Goal: Use online tool/utility: Utilize a website feature to perform a specific function

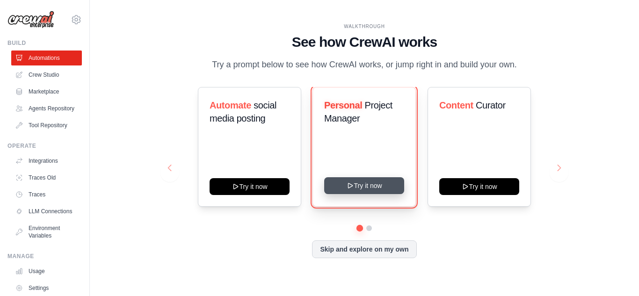
click at [371, 182] on button "Try it now" at bounding box center [364, 185] width 80 height 17
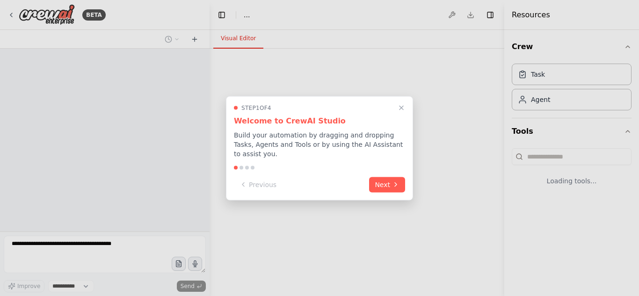
select select "****"
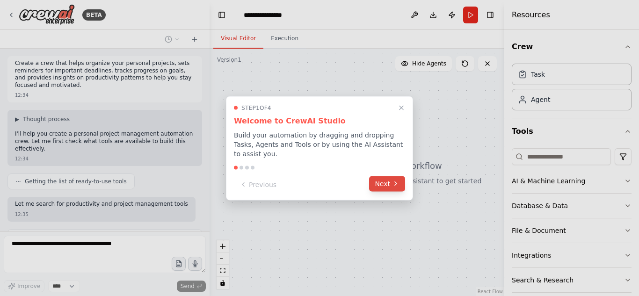
click at [378, 181] on button "Next" at bounding box center [387, 183] width 36 height 15
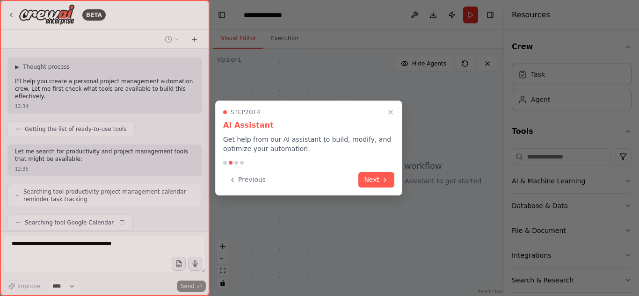
scroll to position [76, 0]
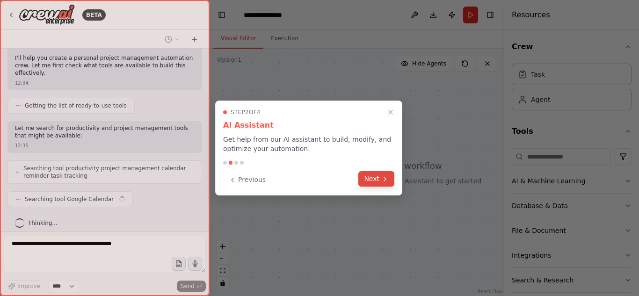
click at [378, 181] on button "Next" at bounding box center [377, 178] width 36 height 15
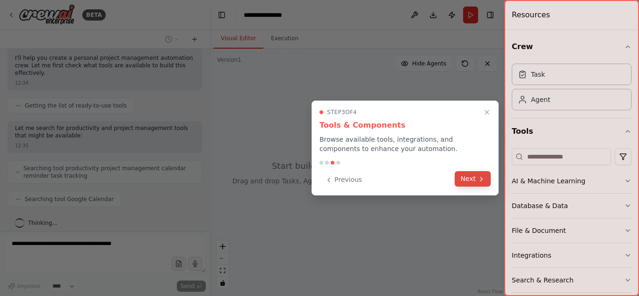
scroll to position [99, 0]
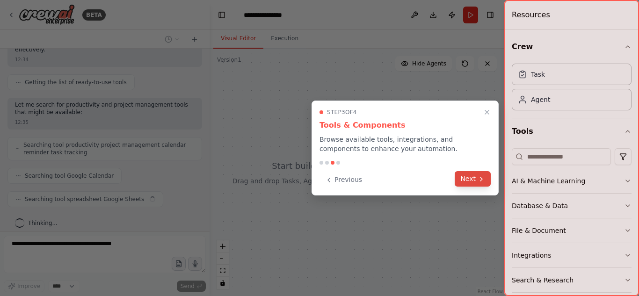
click at [475, 179] on button "Next" at bounding box center [473, 178] width 36 height 15
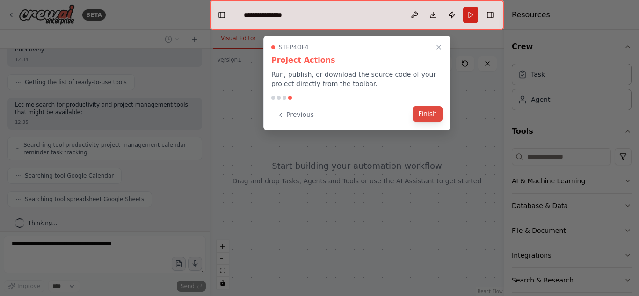
click at [437, 115] on button "Finish" at bounding box center [428, 113] width 30 height 15
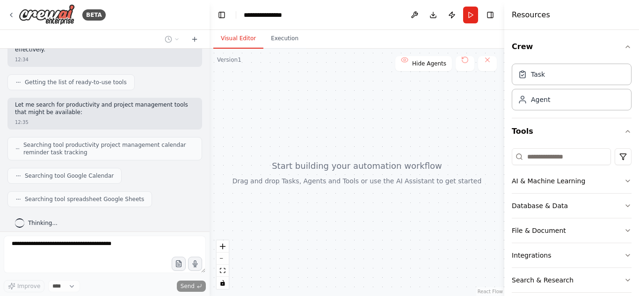
click at [274, 128] on div at bounding box center [357, 173] width 295 height 248
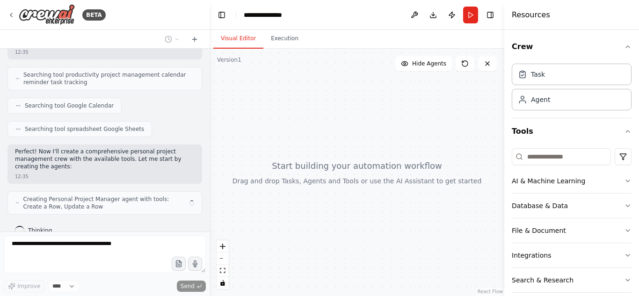
scroll to position [177, 0]
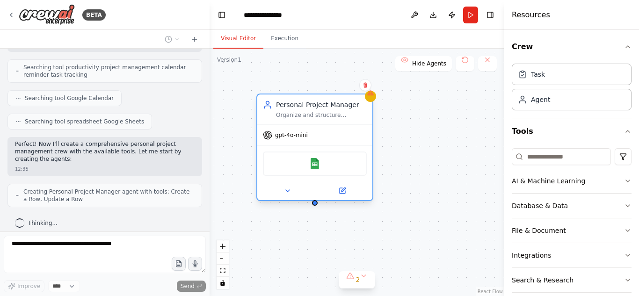
click at [323, 138] on div "gpt-4o-mini" at bounding box center [314, 135] width 115 height 21
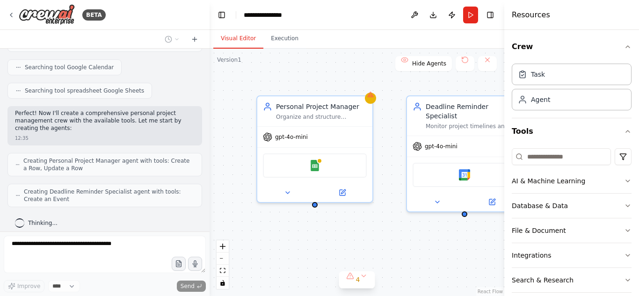
click at [315, 75] on div "Personal Project Manager Organize and structure personal projects by creating c…" at bounding box center [357, 173] width 295 height 248
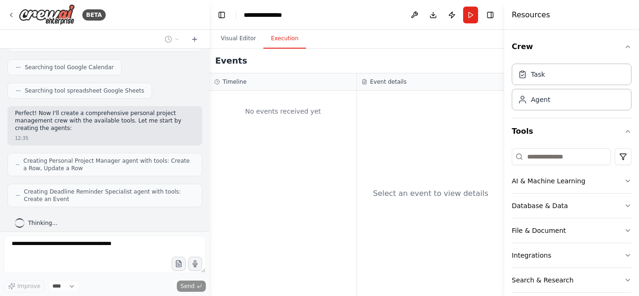
click at [285, 35] on button "Execution" at bounding box center [285, 39] width 43 height 20
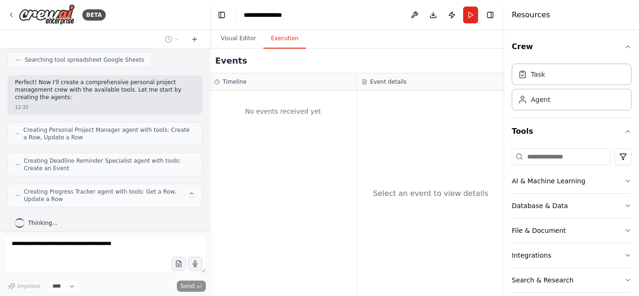
click at [297, 108] on div "No events received yet" at bounding box center [283, 111] width 138 height 32
drag, startPoint x: 394, startPoint y: 92, endPoint x: 388, endPoint y: 104, distance: 14.0
click at [394, 93] on div "Event details Select an event to view details" at bounding box center [430, 184] width 147 height 223
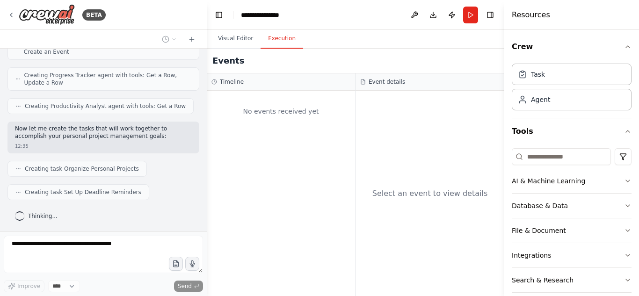
scroll to position [348, 0]
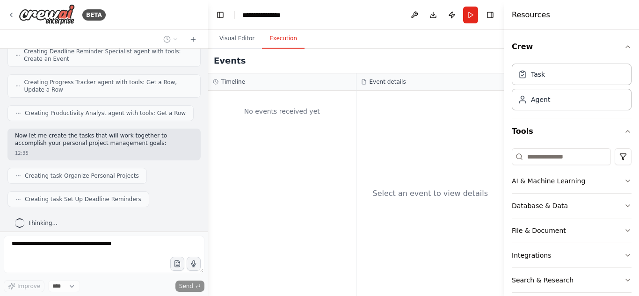
drag, startPoint x: 206, startPoint y: 205, endPoint x: 208, endPoint y: 182, distance: 24.0
click at [208, 182] on div "BETA Create a crew that helps organize your personal projects, sets reminders f…" at bounding box center [319, 148] width 639 height 296
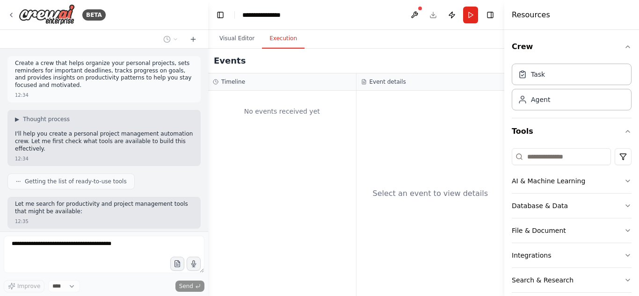
scroll to position [395, 0]
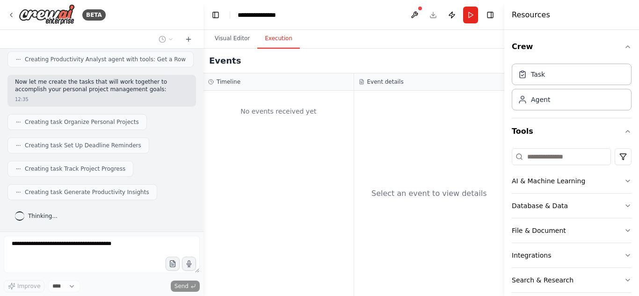
drag, startPoint x: 205, startPoint y: 176, endPoint x: 203, endPoint y: 171, distance: 5.0
click at [203, 171] on div "BETA Create a crew that helps organize your personal projects, sets reminders f…" at bounding box center [319, 148] width 639 height 296
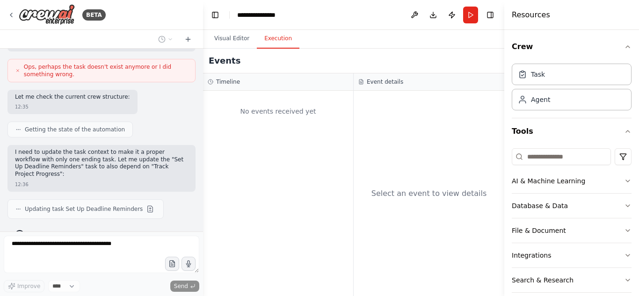
scroll to position [713, 0]
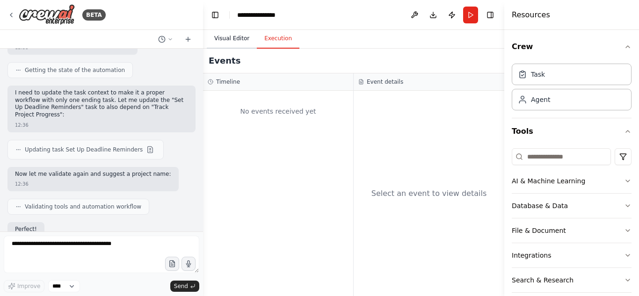
click at [235, 35] on button "Visual Editor" at bounding box center [232, 39] width 50 height 20
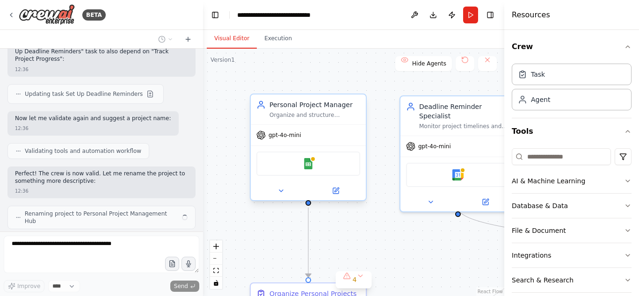
scroll to position [776, 0]
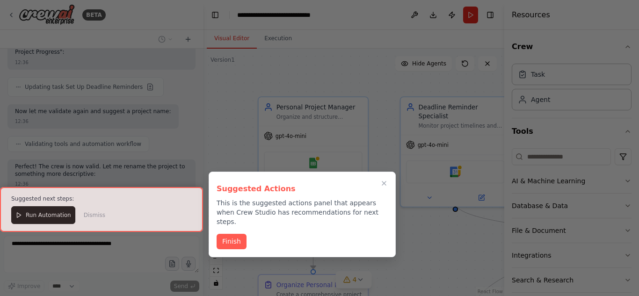
click at [226, 234] on button "Finish" at bounding box center [232, 241] width 30 height 15
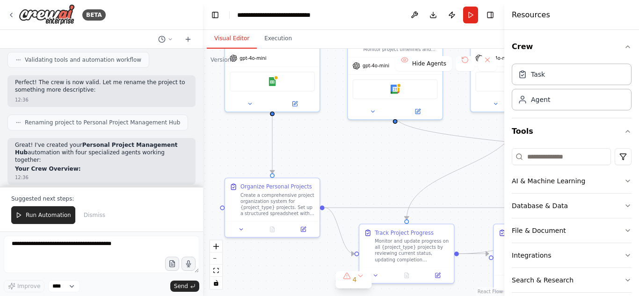
drag, startPoint x: 434, startPoint y: 260, endPoint x: 371, endPoint y: 182, distance: 100.1
click at [371, 182] on div ".deletable-edge-delete-btn { width: 20px; height: 20px; border: 0px solid #ffff…" at bounding box center [353, 173] width 301 height 248
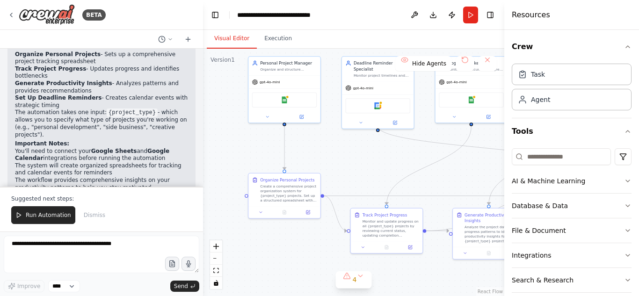
scroll to position [1083, 0]
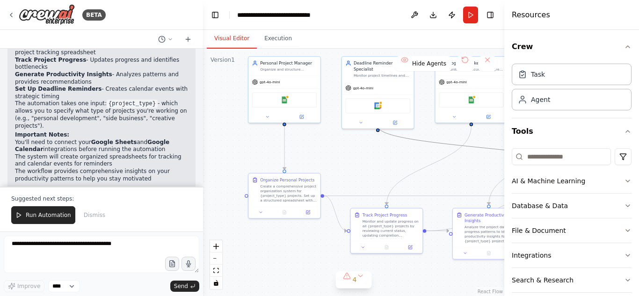
drag, startPoint x: 433, startPoint y: 148, endPoint x: 400, endPoint y: 156, distance: 34.6
click at [403, 155] on div ".deletable-edge-delete-btn { width: 20px; height: 20px; border: 0px solid #ffff…" at bounding box center [353, 173] width 301 height 248
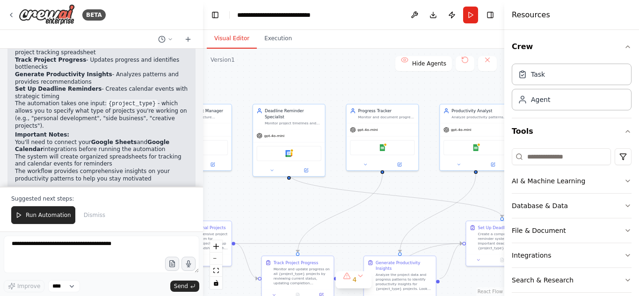
drag, startPoint x: 392, startPoint y: 158, endPoint x: 304, endPoint y: 208, distance: 101.5
click at [304, 208] on div ".deletable-edge-delete-btn { width: 20px; height: 20px; border: 0px solid #ffff…" at bounding box center [353, 173] width 301 height 248
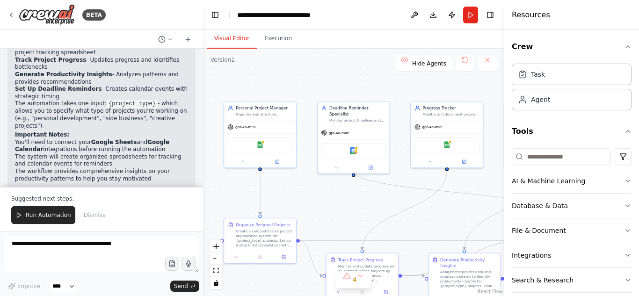
drag, startPoint x: 380, startPoint y: 224, endPoint x: 444, endPoint y: 218, distance: 64.9
click at [444, 218] on div ".deletable-edge-delete-btn { width: 20px; height: 20px; border: 0px solid #ffff…" at bounding box center [353, 173] width 301 height 248
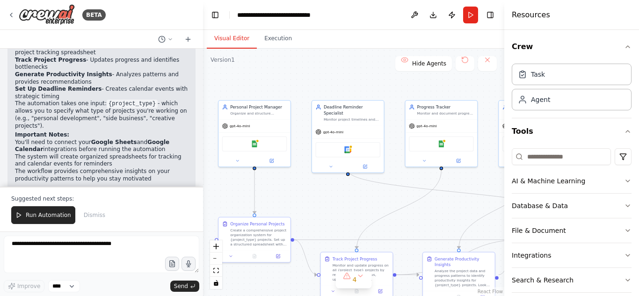
drag, startPoint x: 436, startPoint y: 217, endPoint x: 415, endPoint y: 210, distance: 22.6
click at [420, 213] on div ".deletable-edge-delete-btn { width: 20px; height: 20px; border: 0px solid #ffff…" at bounding box center [353, 173] width 301 height 248
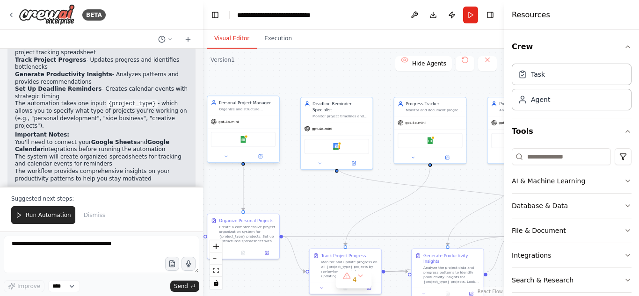
click at [257, 111] on div "Organize and structure personal projects by creating comprehensive project plan…" at bounding box center [247, 109] width 57 height 5
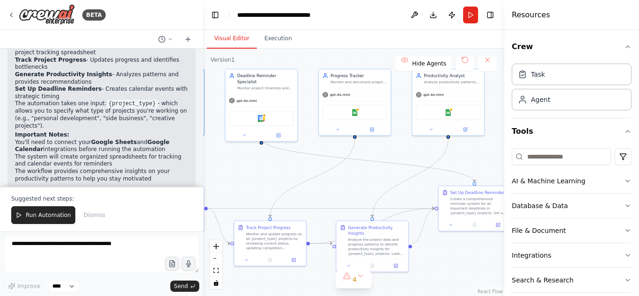
drag, startPoint x: 323, startPoint y: 198, endPoint x: 255, endPoint y: 169, distance: 74.1
click at [255, 169] on div ".deletable-edge-delete-btn { width: 20px; height: 20px; border: 0px solid #ffff…" at bounding box center [353, 173] width 301 height 248
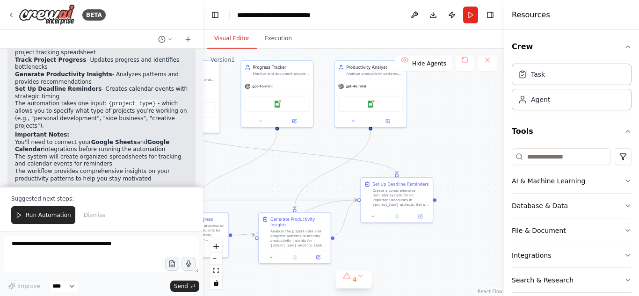
drag, startPoint x: 406, startPoint y: 147, endPoint x: 321, endPoint y: 140, distance: 85.9
click at [321, 140] on div ".deletable-edge-delete-btn { width: 20px; height: 20px; border: 0px solid #ffff…" at bounding box center [353, 173] width 301 height 248
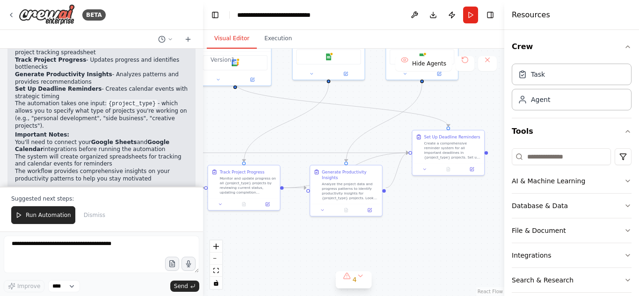
drag, startPoint x: 445, startPoint y: 118, endPoint x: 505, endPoint y: 73, distance: 75.5
click at [505, 73] on div "BETA Create a crew that helps organize your personal projects, sets reminders f…" at bounding box center [319, 148] width 639 height 296
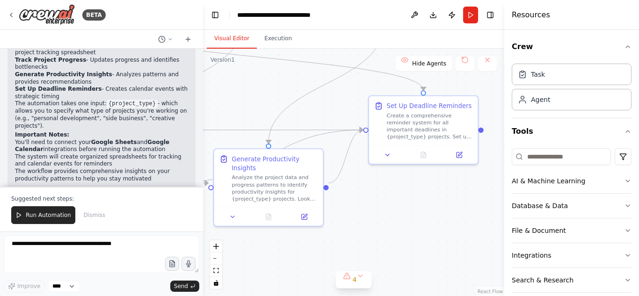
drag, startPoint x: 407, startPoint y: 205, endPoint x: 374, endPoint y: 205, distance: 32.3
click at [374, 205] on div ".deletable-edge-delete-btn { width: 20px; height: 20px; border: 0px solid #ffff…" at bounding box center [353, 173] width 301 height 248
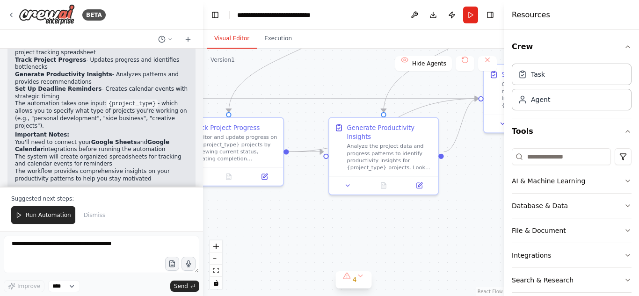
drag, startPoint x: 393, startPoint y: 213, endPoint x: 534, endPoint y: 173, distance: 145.8
click at [533, 173] on div "BETA Create a crew that helps organize your personal projects, sets reminders f…" at bounding box center [319, 148] width 639 height 296
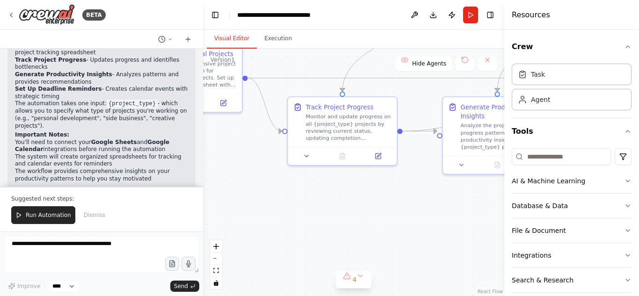
drag, startPoint x: 364, startPoint y: 217, endPoint x: 461, endPoint y: 198, distance: 98.7
click at [455, 203] on div ".deletable-edge-delete-btn { width: 20px; height: 20px; border: 0px solid #ffff…" at bounding box center [353, 173] width 301 height 248
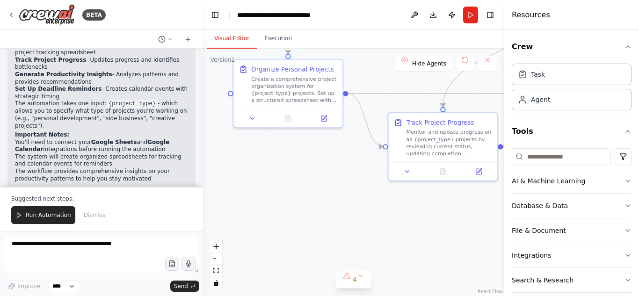
drag, startPoint x: 323, startPoint y: 194, endPoint x: 411, endPoint y: 219, distance: 91.4
click at [429, 217] on div ".deletable-edge-delete-btn { width: 20px; height: 20px; border: 0px solid #ffff…" at bounding box center [353, 173] width 301 height 248
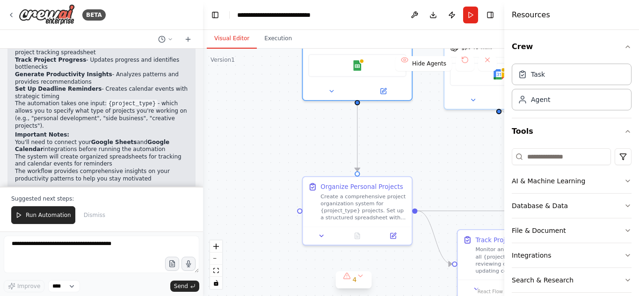
drag, startPoint x: 337, startPoint y: 200, endPoint x: 400, endPoint y: 317, distance: 133.0
click at [400, 296] on html "BETA Create a crew that helps organize your personal projects, sets reminders f…" at bounding box center [319, 148] width 639 height 296
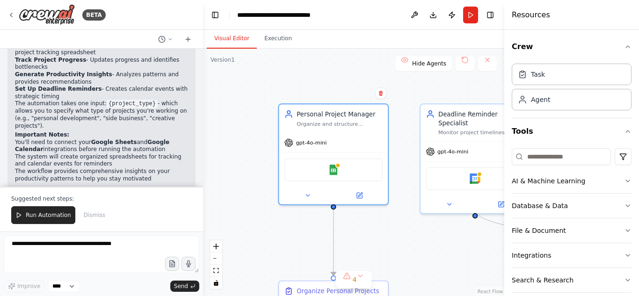
drag, startPoint x: 414, startPoint y: 149, endPoint x: 374, endPoint y: 282, distance: 138.8
click at [374, 283] on div ".deletable-edge-delete-btn { width: 20px; height: 20px; border: 0px solid #ffff…" at bounding box center [353, 173] width 301 height 248
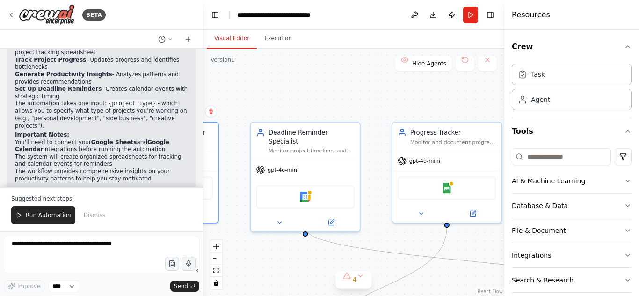
drag, startPoint x: 423, startPoint y: 106, endPoint x: 268, endPoint y: 88, distance: 155.9
click at [268, 88] on div ".deletable-edge-delete-btn { width: 20px; height: 20px; border: 0px solid #ffff…" at bounding box center [353, 173] width 301 height 248
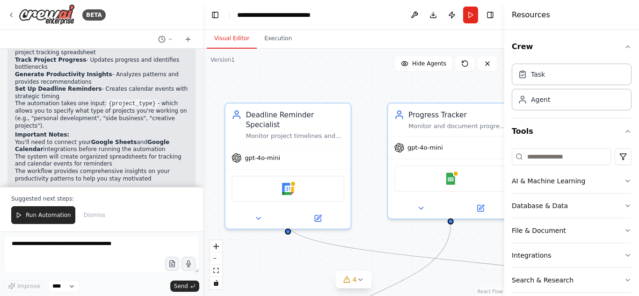
drag, startPoint x: 143, startPoint y: 92, endPoint x: 118, endPoint y: 146, distance: 59.3
click at [118, 146] on div "Great! I've created your Personal Project Management Hub automation with four s…" at bounding box center [101, 58] width 173 height 278
click at [136, 168] on li "The workflow provides comprehensive insights on your productivity patterns to h…" at bounding box center [101, 175] width 173 height 15
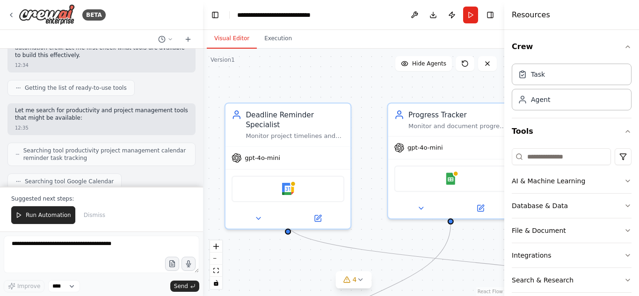
scroll to position [140, 0]
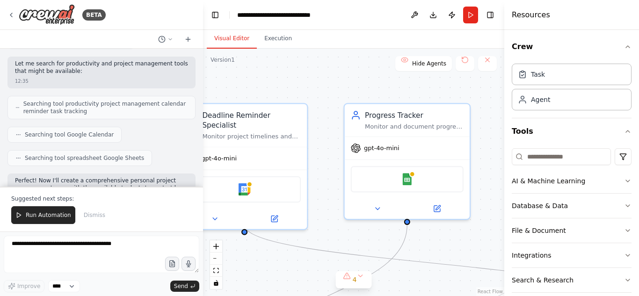
drag, startPoint x: 316, startPoint y: 85, endPoint x: 223, endPoint y: 86, distance: 92.7
click at [223, 86] on div ".deletable-edge-delete-btn { width: 20px; height: 20px; border: 0px solid #ffff…" at bounding box center [353, 173] width 301 height 248
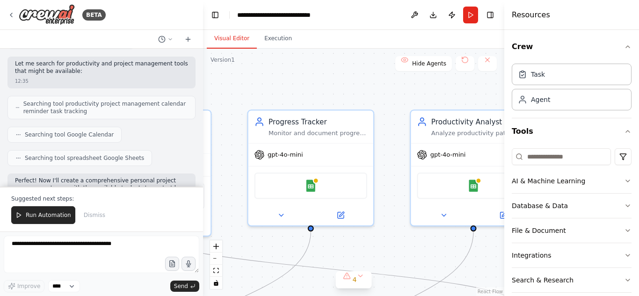
drag, startPoint x: 312, startPoint y: 85, endPoint x: 232, endPoint y: 90, distance: 79.7
click at [232, 90] on div ".deletable-edge-delete-btn { width: 20px; height: 20px; border: 0px solid #ffff…" at bounding box center [353, 173] width 301 height 248
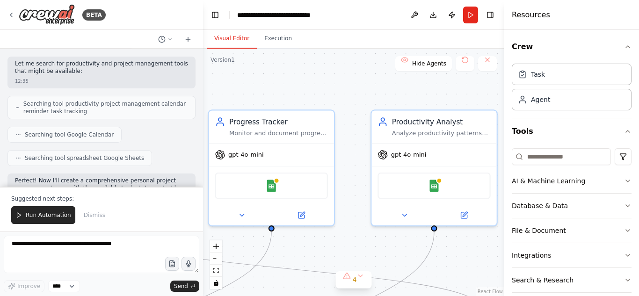
drag, startPoint x: 286, startPoint y: 99, endPoint x: 234, endPoint y: 95, distance: 52.5
click at [236, 95] on div ".deletable-edge-delete-btn { width: 20px; height: 20px; border: 0px solid #ffff…" at bounding box center [353, 173] width 301 height 248
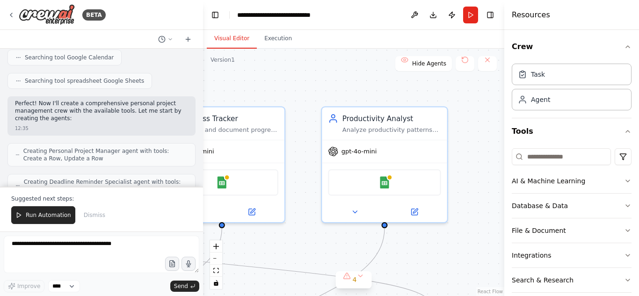
scroll to position [234, 0]
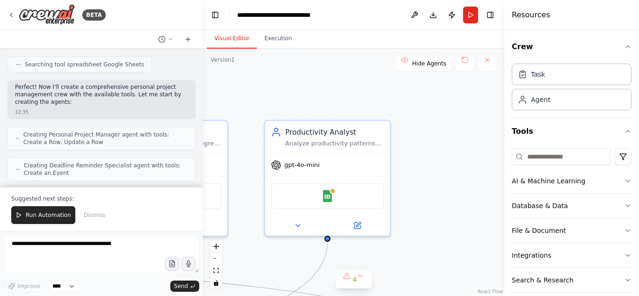
drag, startPoint x: 247, startPoint y: 80, endPoint x: 180, endPoint y: 94, distance: 67.8
click at [180, 94] on div "BETA Create a crew that helps organize your personal projects, sets reminders f…" at bounding box center [319, 148] width 639 height 296
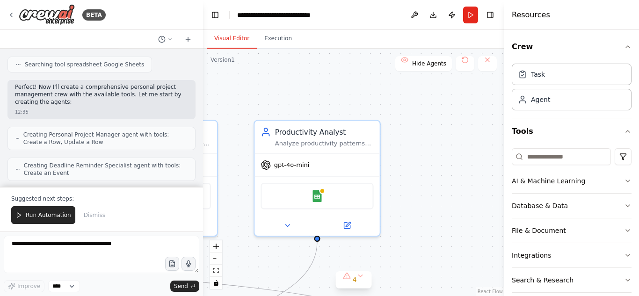
drag, startPoint x: 409, startPoint y: 172, endPoint x: 389, endPoint y: 139, distance: 38.2
click at [389, 139] on div ".deletable-edge-delete-btn { width: 20px; height: 20px; border: 0px solid #ffff…" at bounding box center [353, 173] width 301 height 248
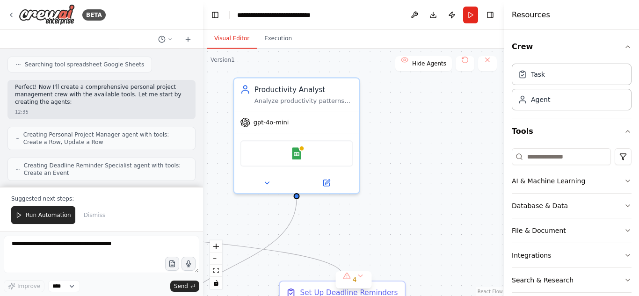
drag, startPoint x: 420, startPoint y: 207, endPoint x: 423, endPoint y: 130, distance: 77.3
click at [423, 136] on div ".deletable-edge-delete-btn { width: 20px; height: 20px; border: 0px solid #ffff…" at bounding box center [353, 173] width 301 height 248
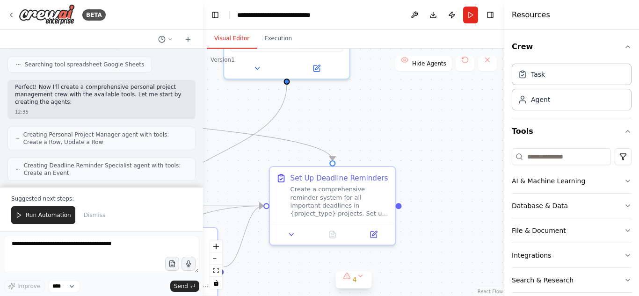
drag, startPoint x: 436, startPoint y: 198, endPoint x: 405, endPoint y: 100, distance: 103.3
click at [405, 100] on div ".deletable-edge-delete-btn { width: 20px; height: 20px; border: 0px solid #ffff…" at bounding box center [353, 173] width 301 height 248
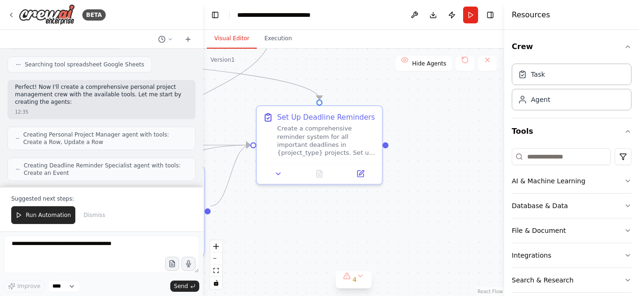
drag, startPoint x: 434, startPoint y: 218, endPoint x: 453, endPoint y: 194, distance: 30.6
click at [453, 194] on div ".deletable-edge-delete-btn { width: 20px; height: 20px; border: 0px solid #ffff…" at bounding box center [353, 173] width 301 height 248
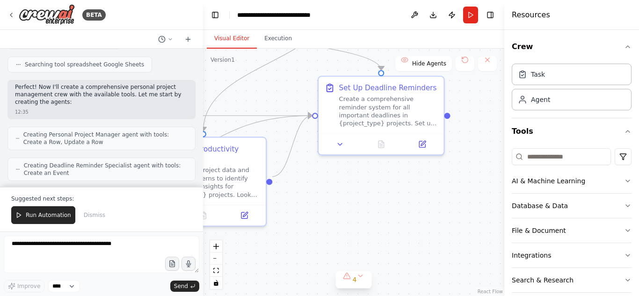
drag, startPoint x: 349, startPoint y: 213, endPoint x: 458, endPoint y: 195, distance: 110.1
click at [458, 195] on div ".deletable-edge-delete-btn { width: 20px; height: 20px; border: 0px solid #ffff…" at bounding box center [353, 173] width 301 height 248
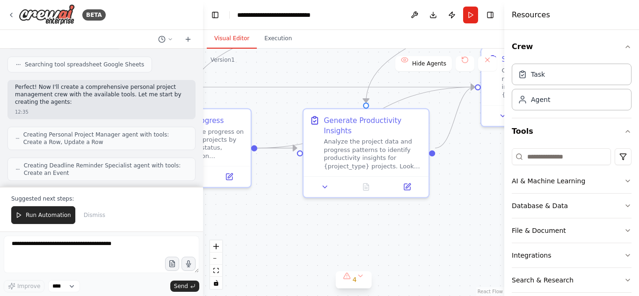
drag, startPoint x: 337, startPoint y: 235, endPoint x: 454, endPoint y: 210, distance: 119.6
click at [454, 210] on div ".deletable-edge-delete-btn { width: 20px; height: 20px; border: 0px solid #ffff…" at bounding box center [353, 173] width 301 height 248
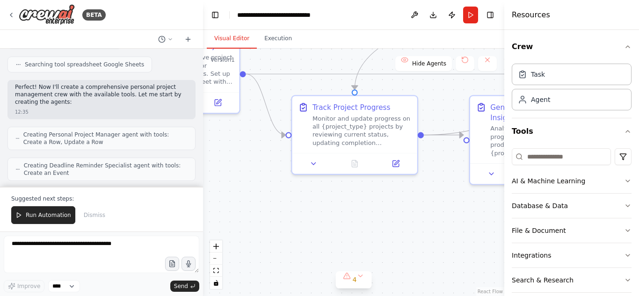
drag, startPoint x: 316, startPoint y: 227, endPoint x: 453, endPoint y: 219, distance: 136.9
click at [453, 219] on div ".deletable-edge-delete-btn { width: 20px; height: 20px; border: 0px solid #ffff…" at bounding box center [353, 173] width 301 height 248
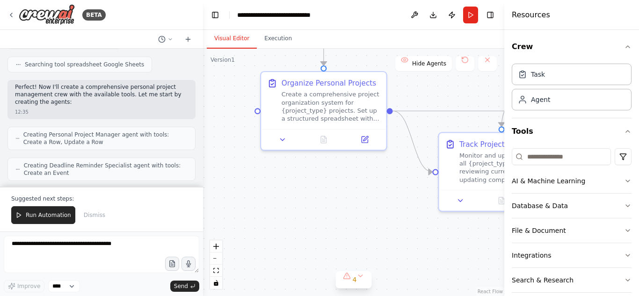
drag, startPoint x: 351, startPoint y: 227, endPoint x: 427, endPoint y: 256, distance: 81.3
click at [467, 257] on div ".deletable-edge-delete-btn { width: 20px; height: 20px; border: 0px solid #ffff…" at bounding box center [353, 173] width 301 height 248
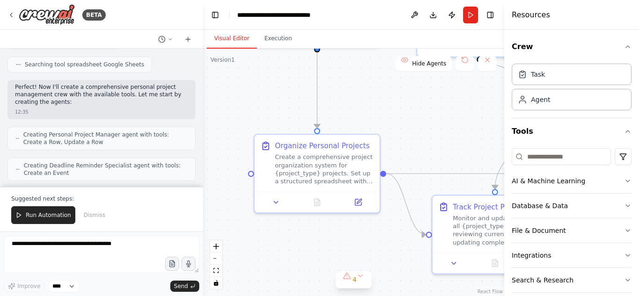
drag, startPoint x: 341, startPoint y: 236, endPoint x: 332, endPoint y: 287, distance: 52.2
click at [332, 287] on div ".deletable-edge-delete-btn { width: 20px; height: 20px; border: 0px solid #ffff…" at bounding box center [353, 173] width 301 height 248
drag, startPoint x: 320, startPoint y: 102, endPoint x: 236, endPoint y: 183, distance: 116.8
click at [236, 183] on div ".deletable-edge-delete-btn { width: 20px; height: 20px; border: 0px solid #ffff…" at bounding box center [353, 173] width 301 height 248
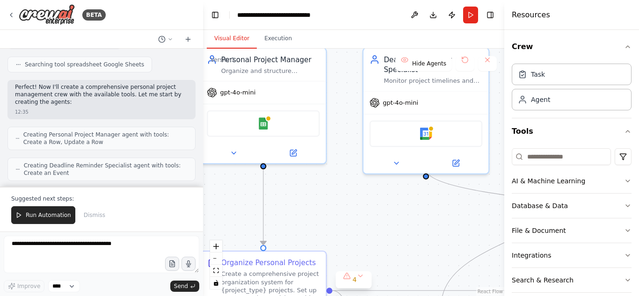
drag, startPoint x: 350, startPoint y: 88, endPoint x: 297, endPoint y: 204, distance: 126.7
click at [294, 207] on div ".deletable-edge-delete-btn { width: 20px; height: 20px; border: 0px solid #ffff…" at bounding box center [353, 173] width 301 height 248
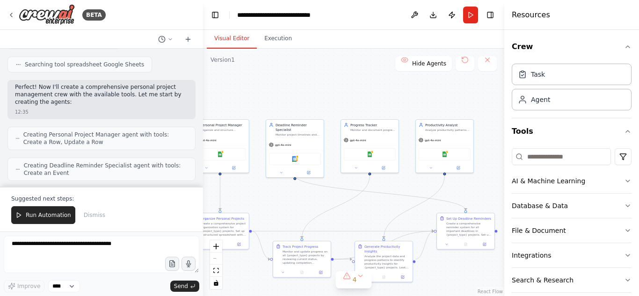
drag, startPoint x: 401, startPoint y: 198, endPoint x: 309, endPoint y: 195, distance: 91.8
click at [309, 195] on div ".deletable-edge-delete-btn { width: 20px; height: 20px; border: 0px solid #ffff…" at bounding box center [353, 173] width 301 height 248
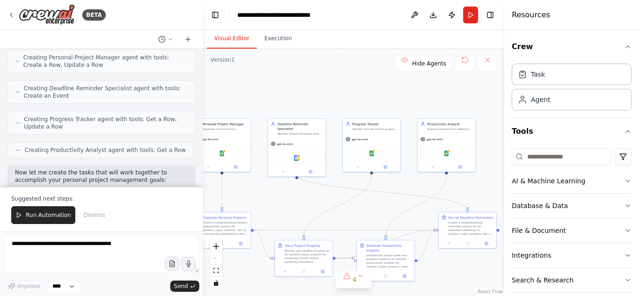
scroll to position [328, 0]
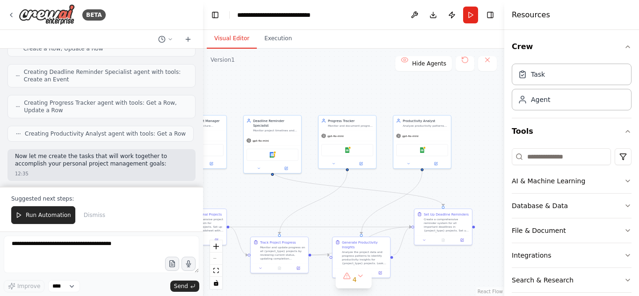
drag, startPoint x: 273, startPoint y: 198, endPoint x: 225, endPoint y: 191, distance: 48.1
click at [222, 198] on div ".deletable-edge-delete-btn { width: 20px; height: 20px; border: 0px solid #ffff…" at bounding box center [353, 173] width 301 height 248
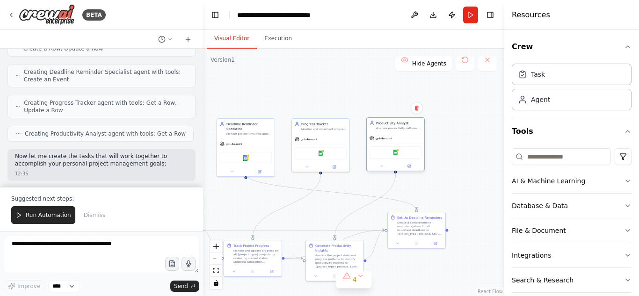
click at [392, 130] on div "Analyze productivity patterns and work habits to provide actionable insights th…" at bounding box center [398, 128] width 45 height 4
click at [392, 131] on div "Productivity Analyst Analyze productivity patterns and work habits to provide a…" at bounding box center [396, 125] width 58 height 15
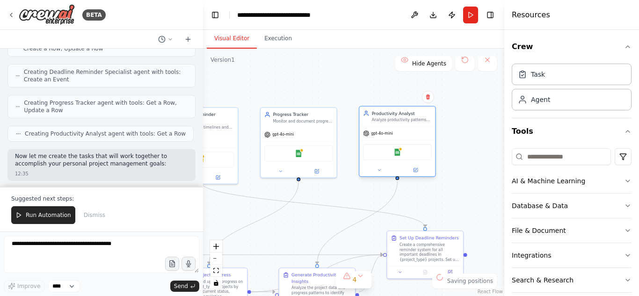
click at [397, 160] on div "Google Sheets" at bounding box center [397, 152] width 68 height 16
click at [397, 154] on img at bounding box center [397, 152] width 7 height 7
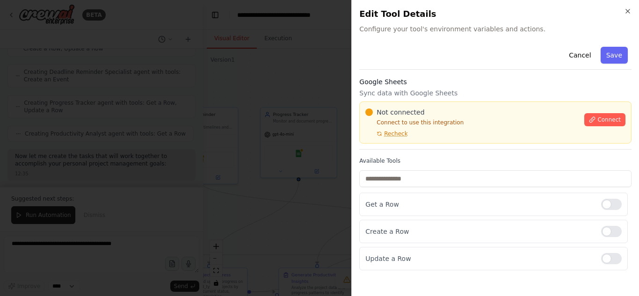
click at [300, 29] on div at bounding box center [319, 148] width 639 height 296
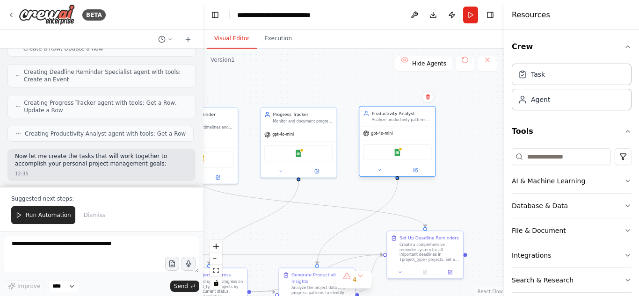
click at [411, 154] on div "Google Sheets" at bounding box center [397, 152] width 68 height 16
click at [397, 156] on div "Google Sheets" at bounding box center [397, 152] width 68 height 16
click at [396, 152] on img at bounding box center [397, 152] width 7 height 7
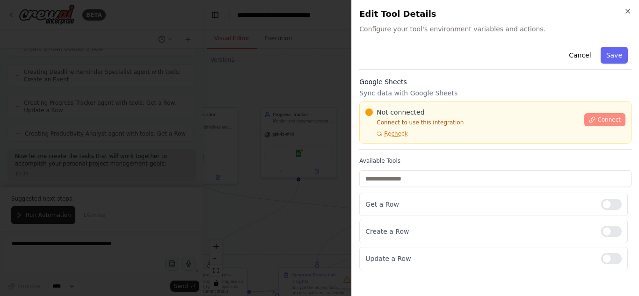
click at [594, 119] on icon at bounding box center [592, 119] width 5 height 5
drag, startPoint x: 287, startPoint y: 21, endPoint x: 295, endPoint y: 21, distance: 8.0
click at [288, 21] on div at bounding box center [319, 148] width 639 height 296
